Goal: Task Accomplishment & Management: Use online tool/utility

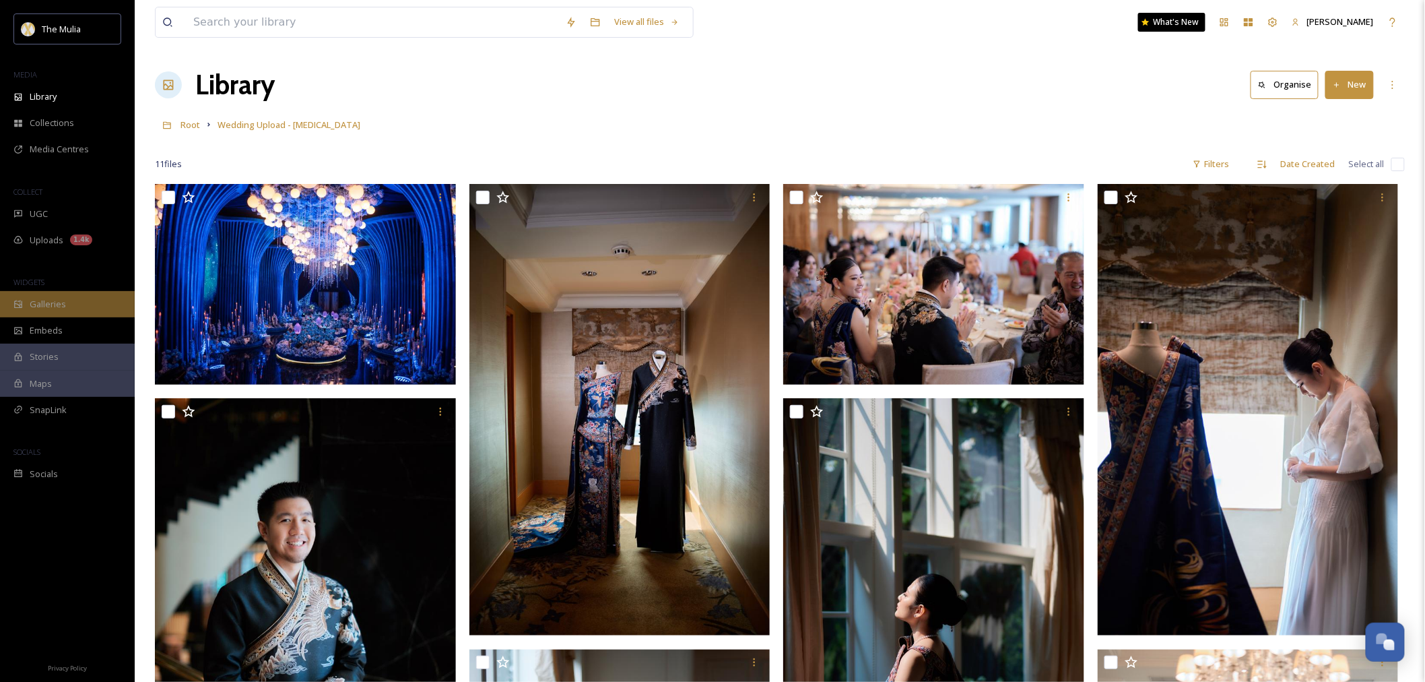
click at [67, 306] on div "Galleries" at bounding box center [67, 304] width 135 height 26
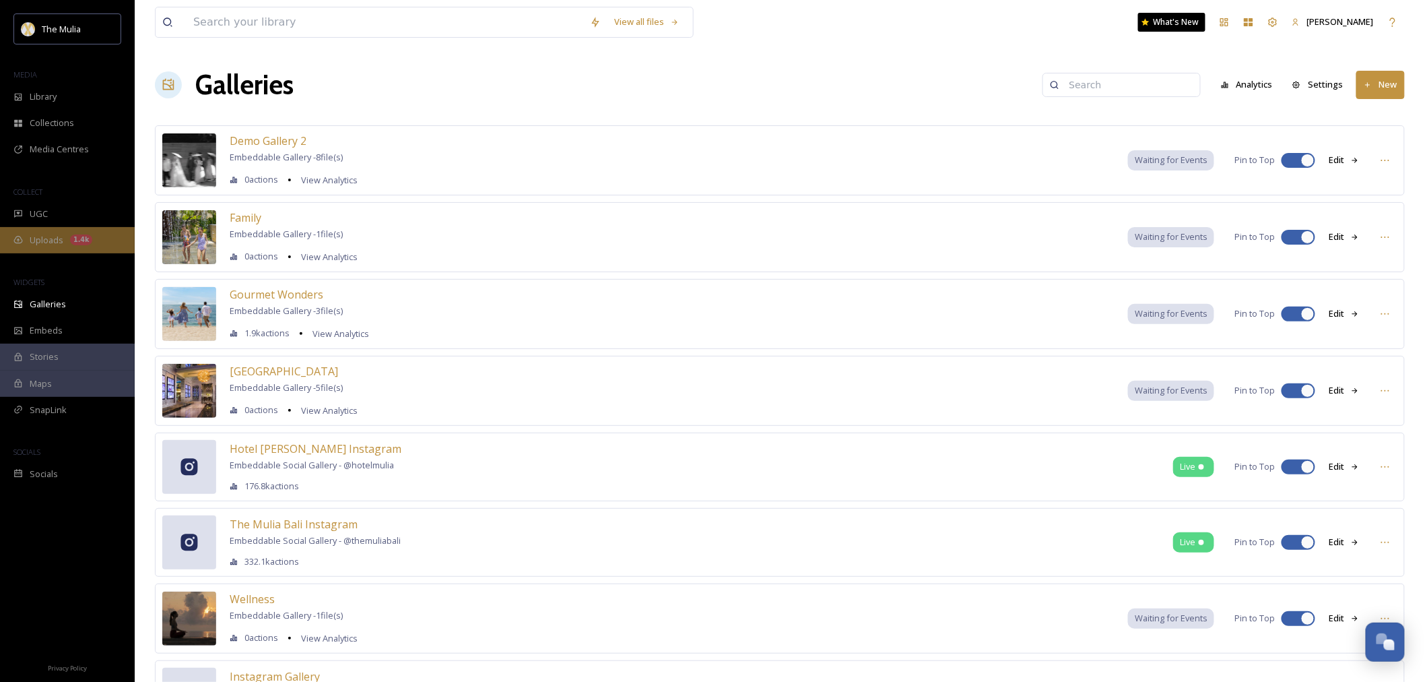
click at [48, 236] on span "Uploads" at bounding box center [47, 240] width 34 height 13
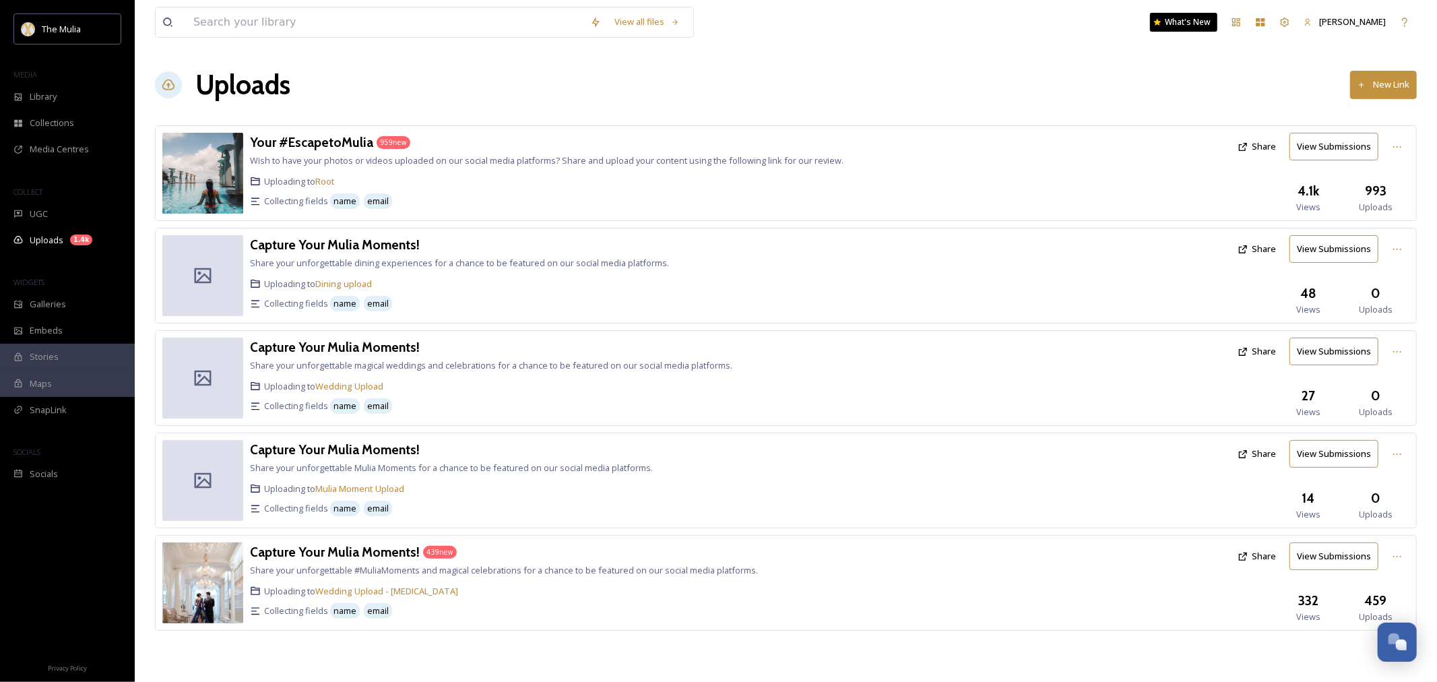
click at [515, 597] on div "Uploading to Wedding Upload - HMS" at bounding box center [562, 591] width 624 height 13
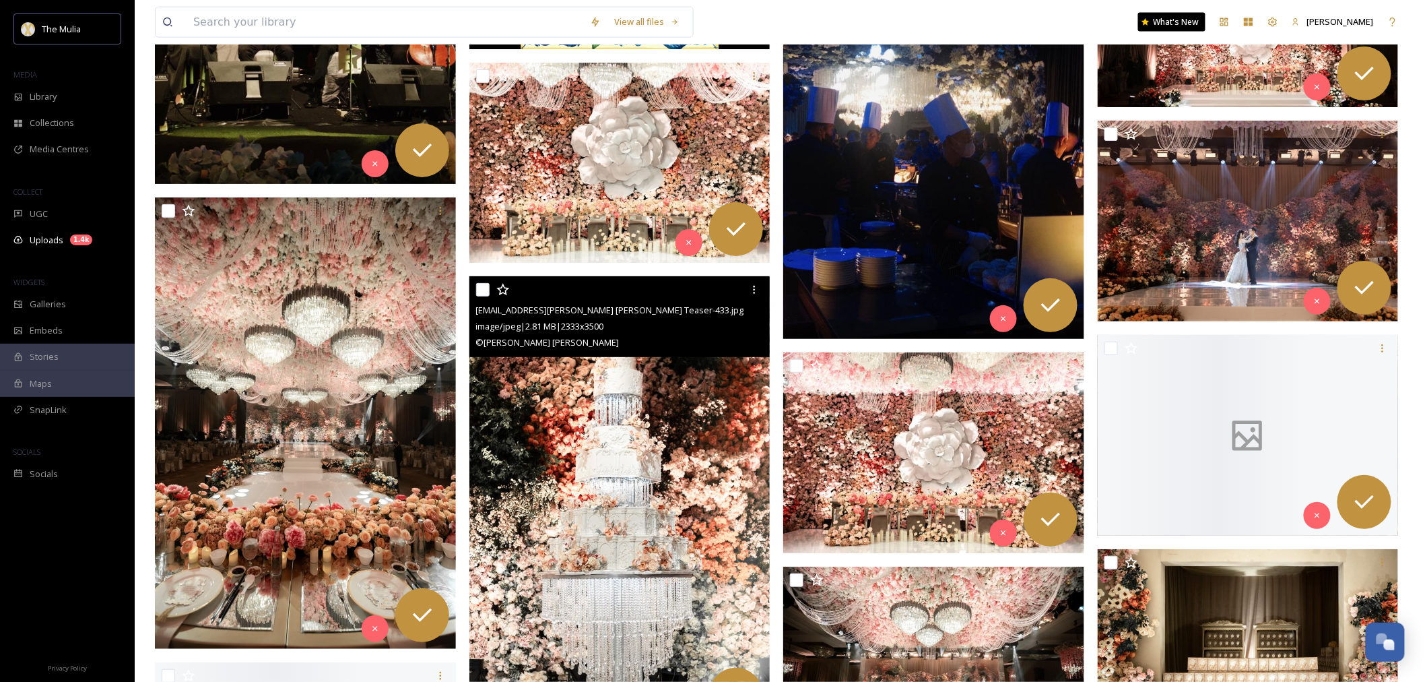
scroll to position [14294, 0]
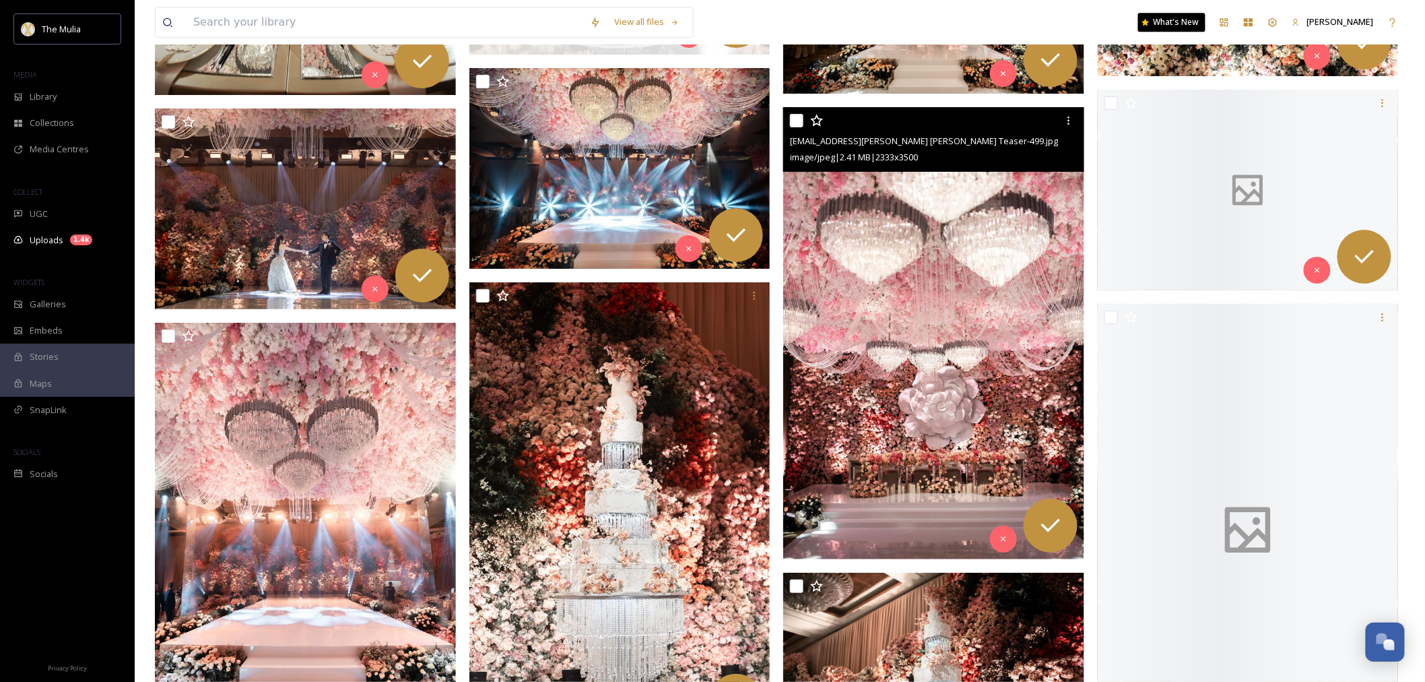
click at [982, 364] on img at bounding box center [933, 333] width 301 height 452
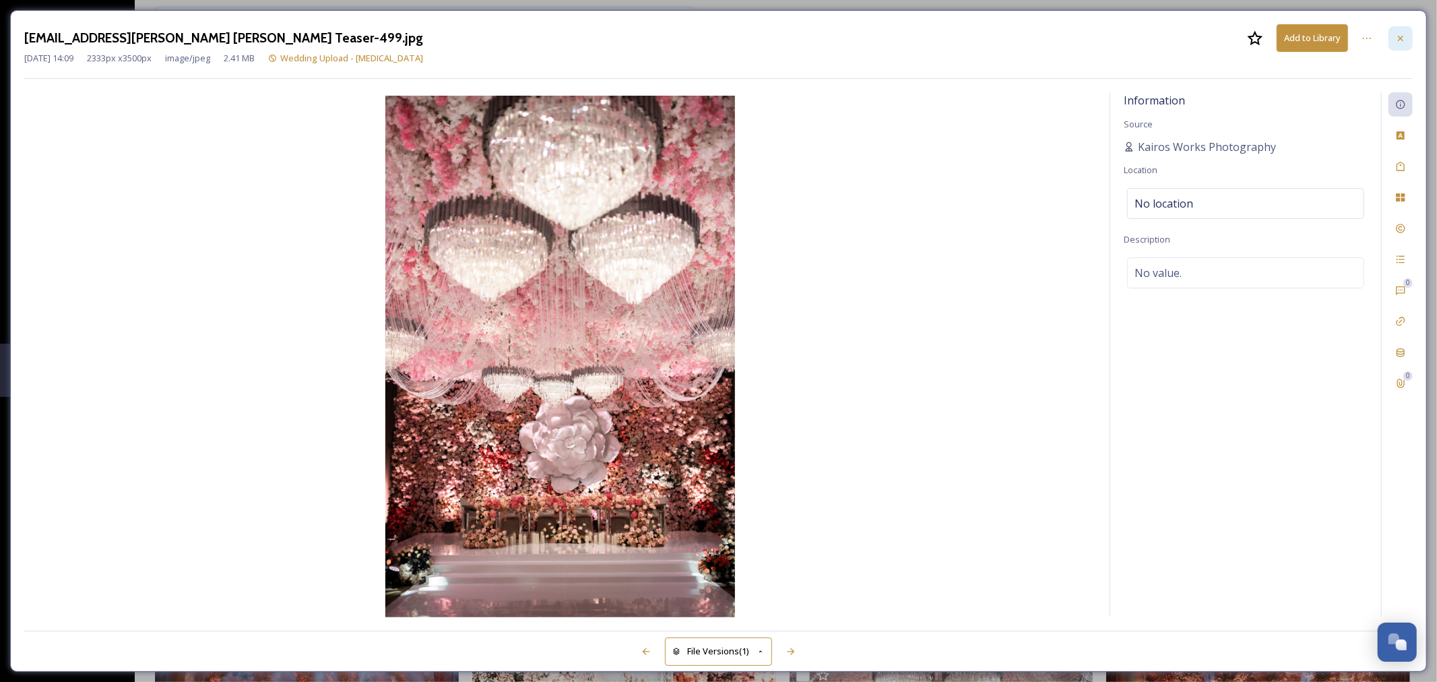
click at [1404, 38] on icon at bounding box center [1400, 38] width 11 height 11
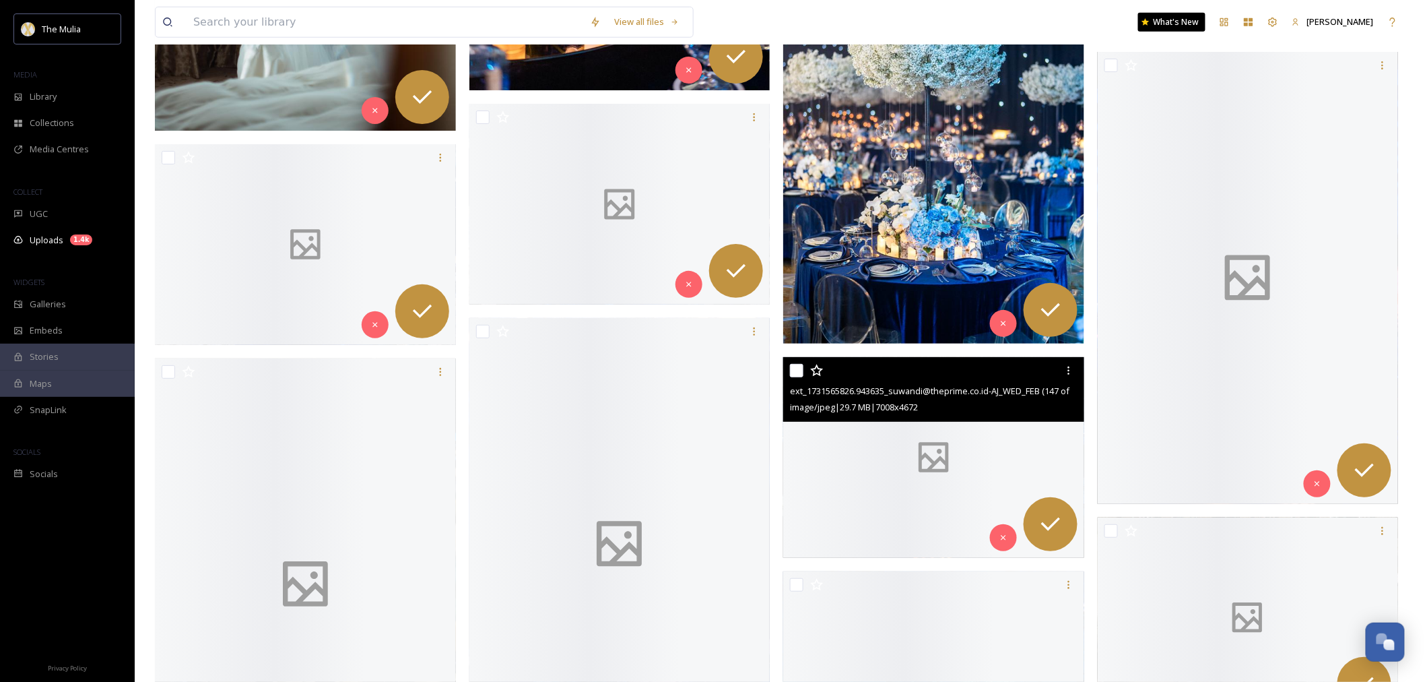
scroll to position [24098, 0]
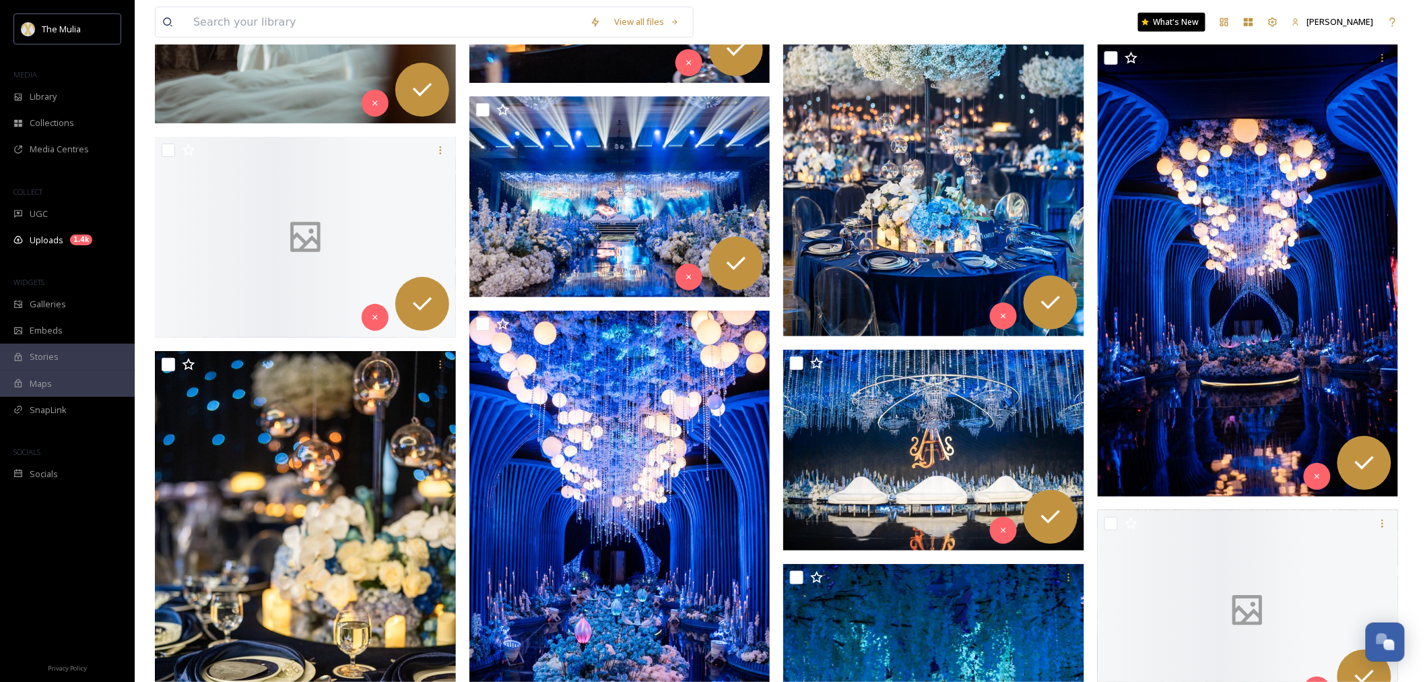
click at [938, 218] on img at bounding box center [933, 111] width 301 height 452
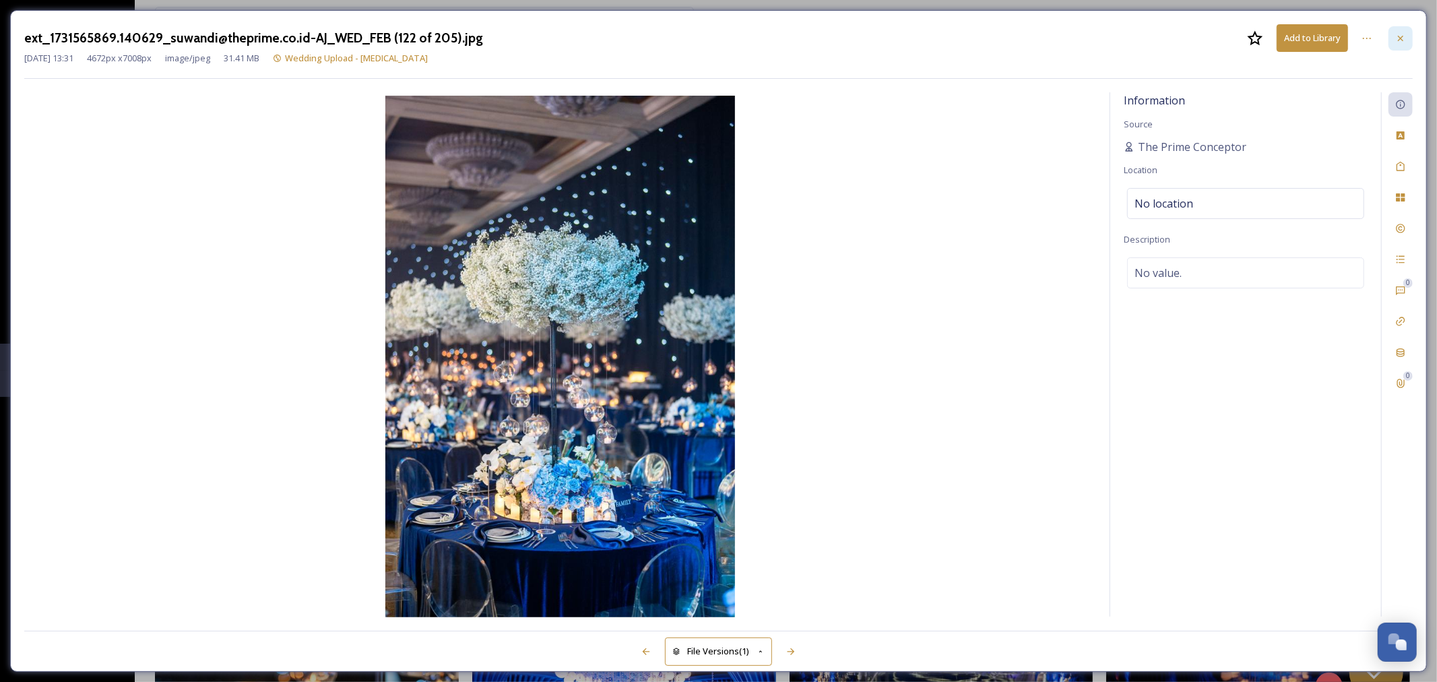
click at [1402, 35] on icon at bounding box center [1400, 38] width 11 height 11
